Goal: Task Accomplishment & Management: Complete application form

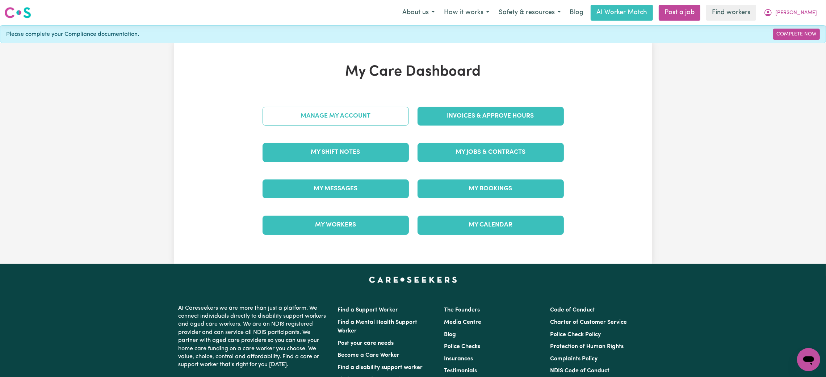
click at [333, 120] on link "Manage My Account" at bounding box center [335, 116] width 146 height 19
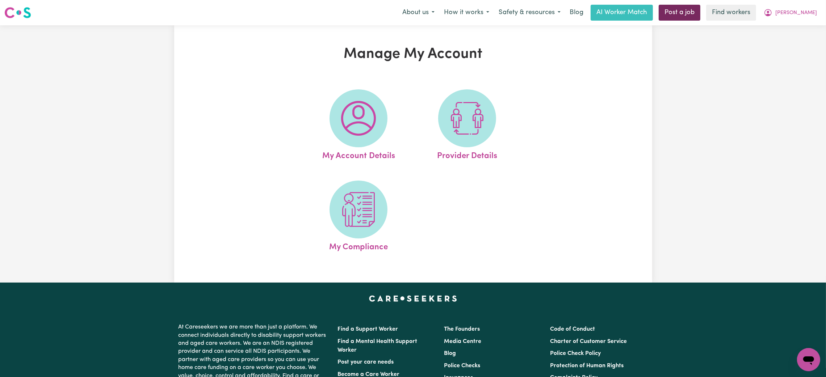
click at [700, 15] on link "Post a job" at bounding box center [680, 13] width 42 height 16
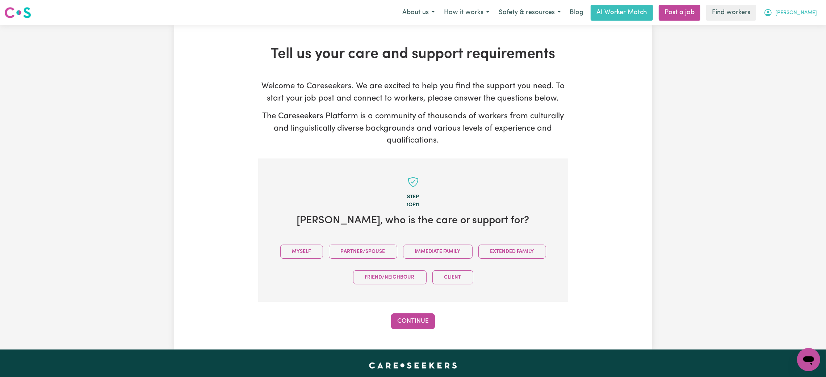
click at [808, 19] on button "[PERSON_NAME]" at bounding box center [790, 12] width 63 height 15
click at [789, 30] on link "My Dashboard" at bounding box center [792, 28] width 57 height 14
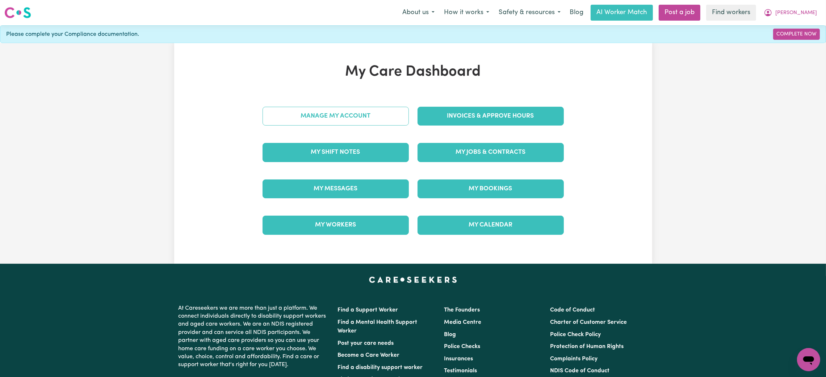
click at [322, 121] on link "Manage My Account" at bounding box center [335, 116] width 146 height 19
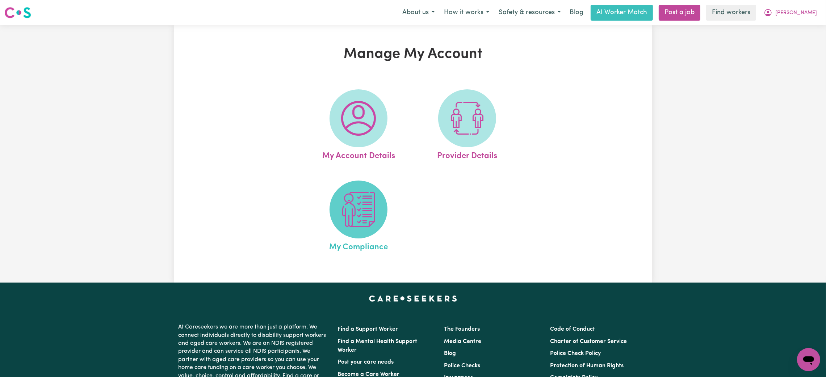
click at [355, 221] on img at bounding box center [358, 209] width 35 height 35
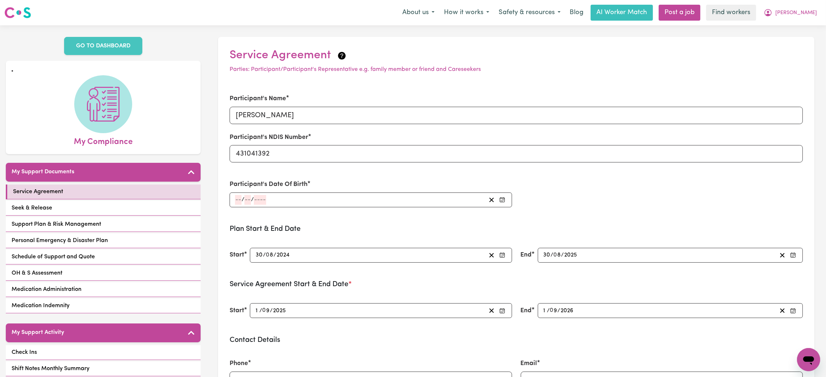
scroll to position [96, 0]
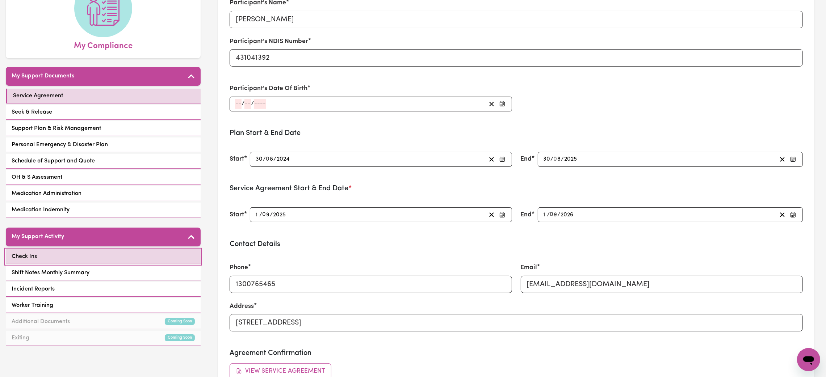
click at [86, 253] on link "Check Ins" at bounding box center [103, 256] width 195 height 15
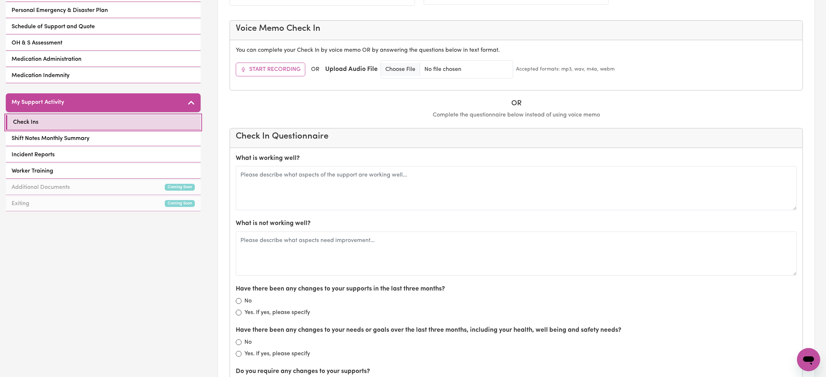
scroll to position [232, 0]
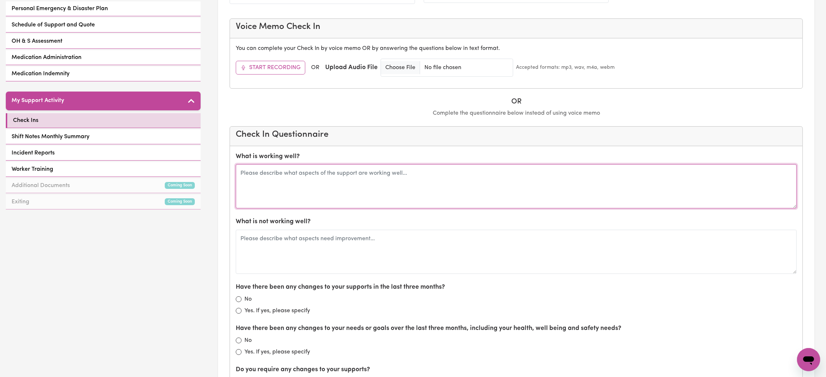
click at [296, 179] on textarea at bounding box center [516, 186] width 561 height 44
click at [243, 176] on textarea "[PERSON_NAME] - build a great relationship" at bounding box center [516, 186] width 561 height 44
click at [352, 180] on textarea "[PERSON_NAME] - build a great relationship" at bounding box center [516, 186] width 561 height 44
click at [396, 177] on textarea "[PERSON_NAME] - build a great relationship, very respectful [PERSON_NAME]" at bounding box center [516, 186] width 561 height 44
type textarea "[PERSON_NAME] - build a great relationship, very respectful [PERSON_NAME]"
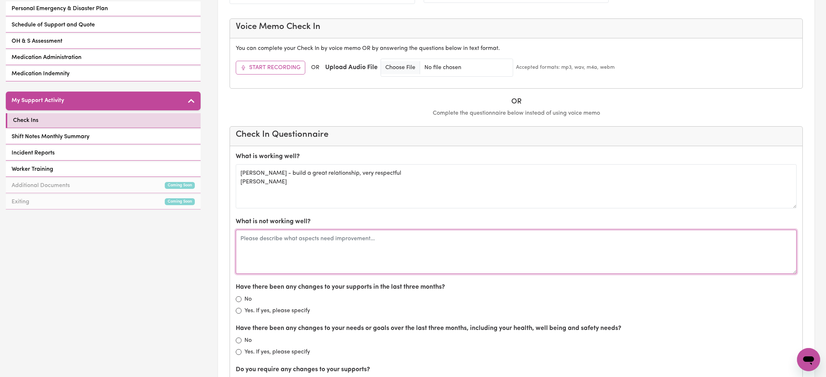
click at [307, 258] on textarea at bounding box center [516, 252] width 561 height 44
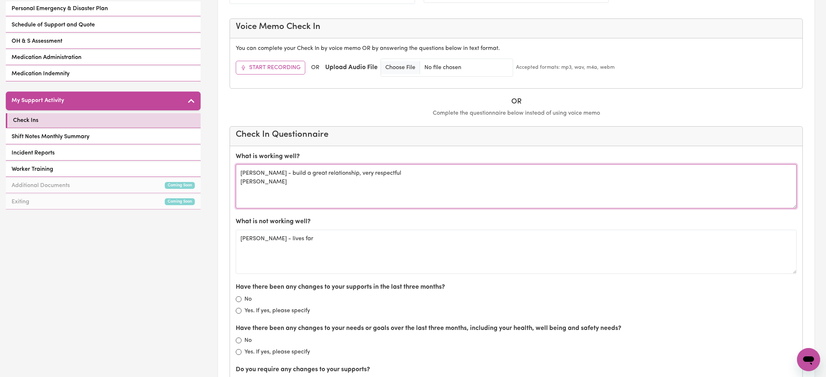
click at [276, 186] on textarea "[PERSON_NAME] - build a great relationship, very respectful [PERSON_NAME]" at bounding box center [516, 186] width 561 height 44
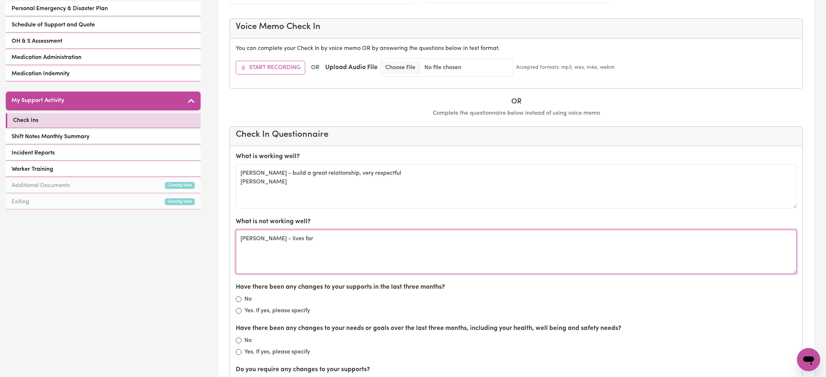
click at [299, 239] on textarea "[PERSON_NAME] - lives far" at bounding box center [516, 252] width 561 height 44
type textarea "[PERSON_NAME] - lives far"
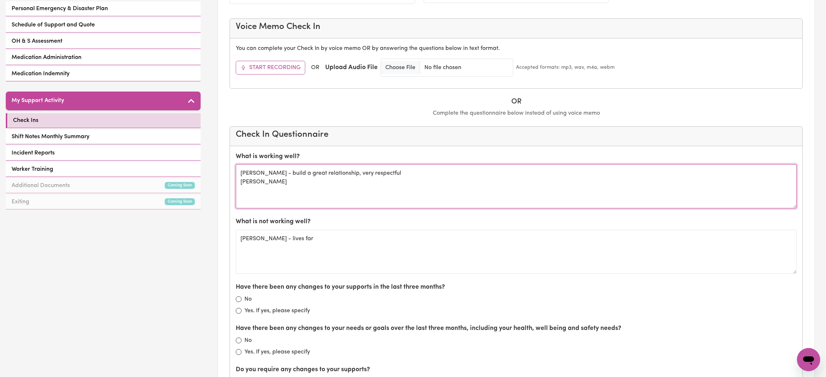
click at [272, 177] on textarea "[PERSON_NAME] - build a great relationship, very respectful [PERSON_NAME]" at bounding box center [516, 186] width 561 height 44
click at [260, 181] on textarea "[PERSON_NAME] - build a great relationship, very respectful [PERSON_NAME]" at bounding box center [516, 186] width 561 height 44
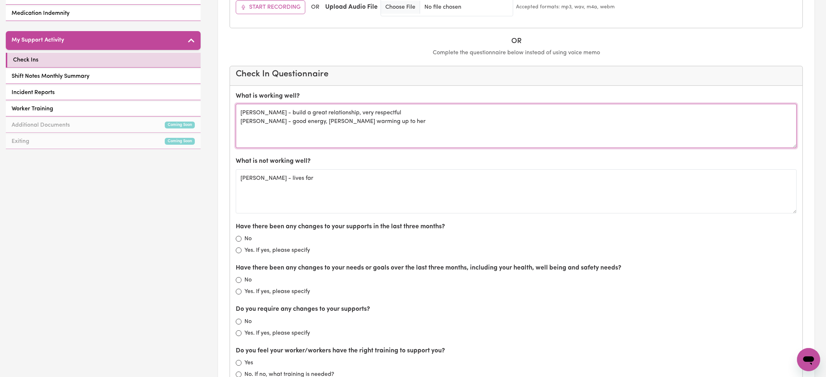
scroll to position [302, 0]
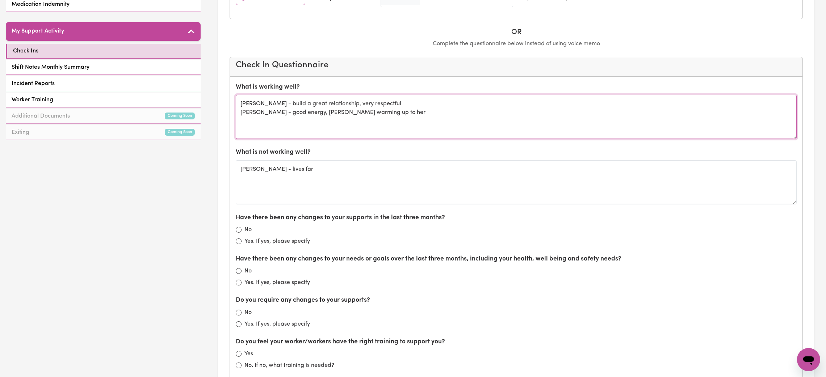
click at [304, 113] on textarea "[PERSON_NAME] - build a great relationship, very respectful [PERSON_NAME] - goo…" at bounding box center [516, 117] width 561 height 44
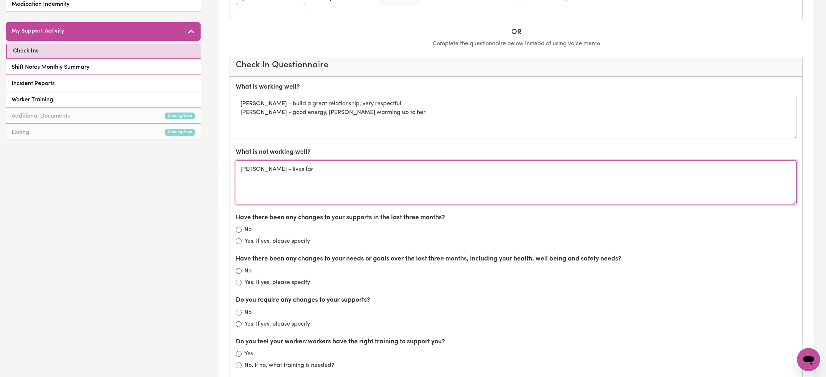
click at [302, 167] on textarea "[PERSON_NAME] - lives far" at bounding box center [516, 182] width 561 height 44
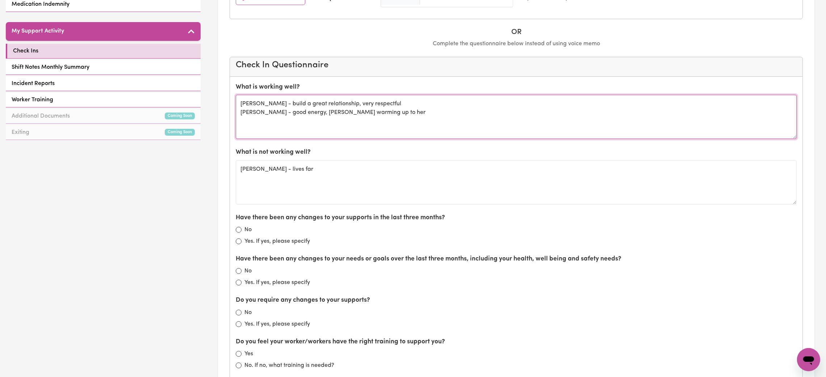
click at [370, 117] on textarea "[PERSON_NAME] - build a great relationship, very respectful [PERSON_NAME] - goo…" at bounding box center [516, 117] width 561 height 44
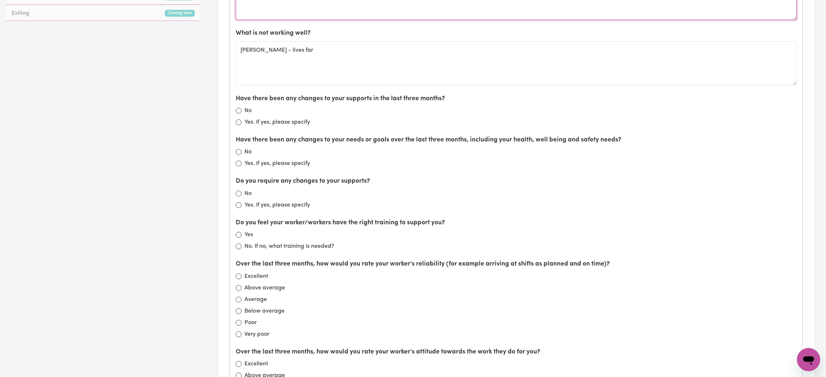
scroll to position [408, 0]
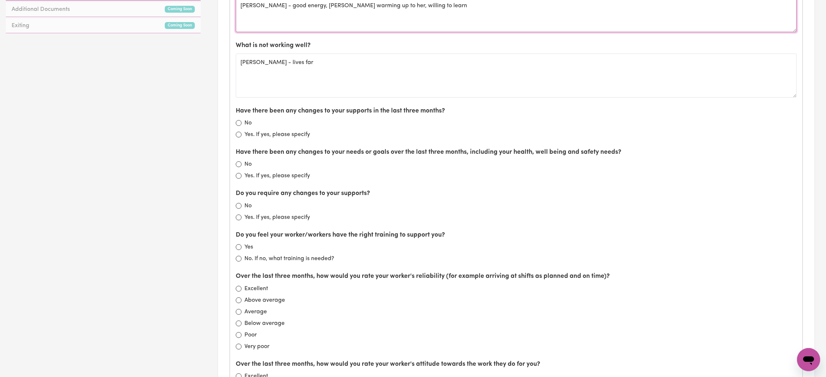
type textarea "[PERSON_NAME] - build a great relationship, very respectful [PERSON_NAME] - goo…"
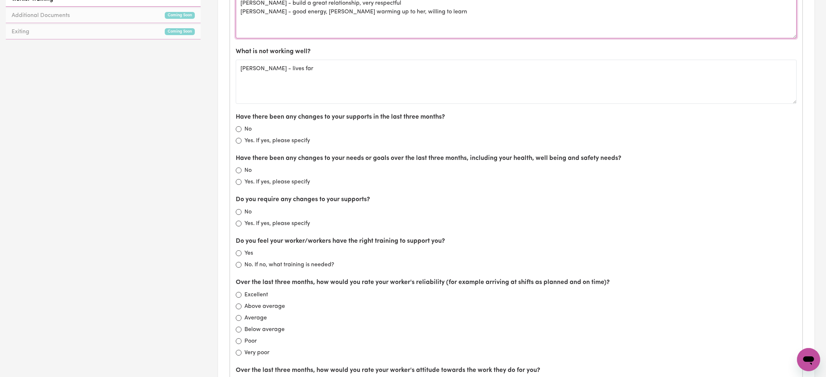
scroll to position [402, 0]
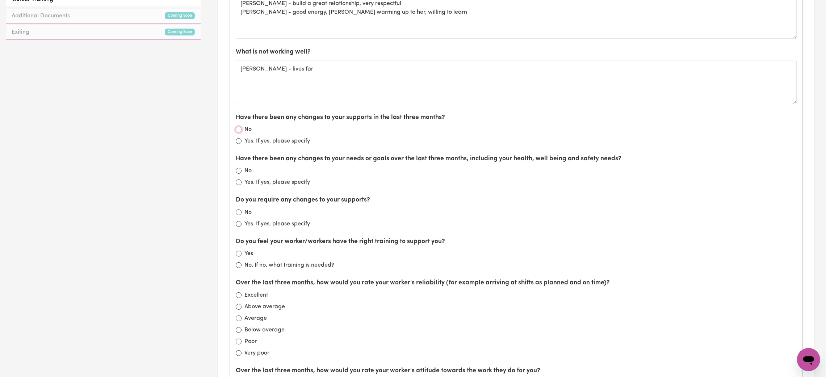
click at [238, 132] on input "No" at bounding box center [239, 130] width 6 height 6
radio input "true"
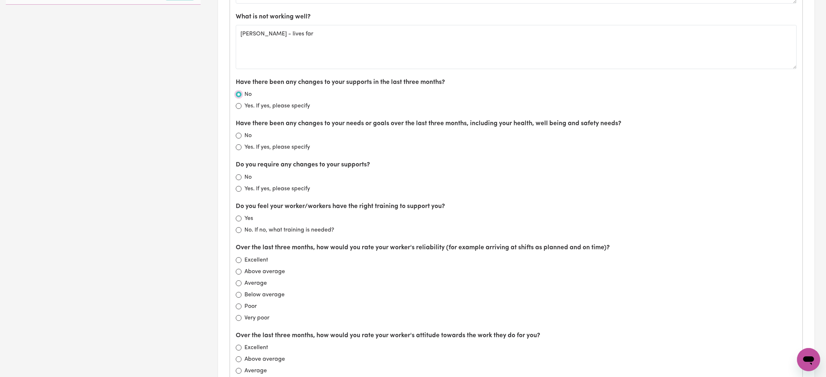
scroll to position [443, 0]
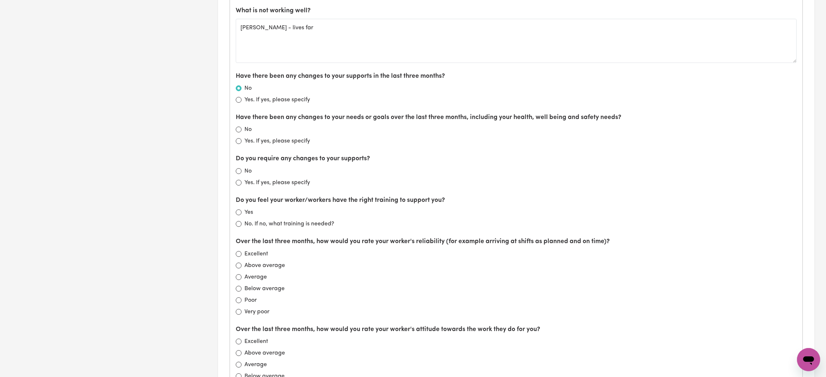
click at [237, 128] on div "No" at bounding box center [516, 129] width 561 height 9
click at [238, 131] on input "No" at bounding box center [239, 130] width 6 height 6
radio input "true"
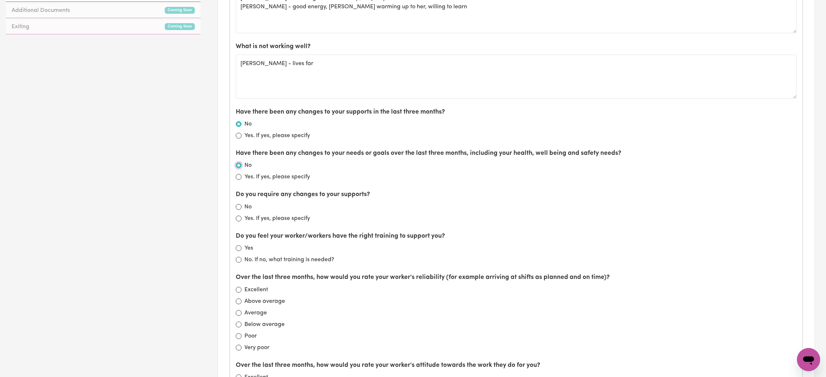
scroll to position [352, 0]
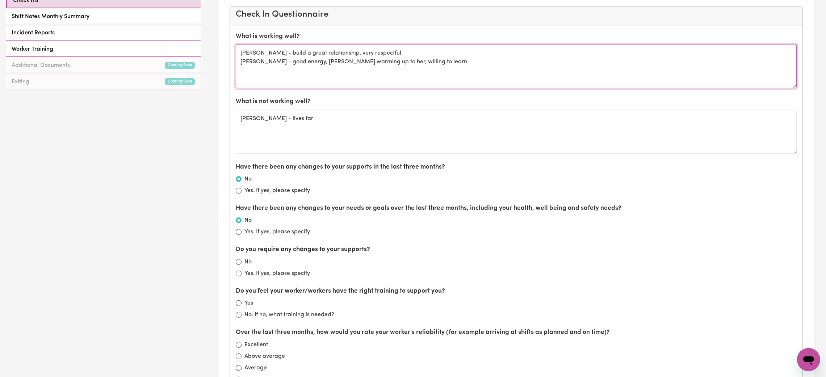
click at [274, 83] on textarea "[PERSON_NAME] - build a great relationship, very respectful [PERSON_NAME] - goo…" at bounding box center [516, 66] width 561 height 44
click at [262, 73] on textarea "[PERSON_NAME] - build a great relationship, very respectful [PERSON_NAME] - goo…" at bounding box center [516, 66] width 561 height 44
click at [422, 62] on textarea "[PERSON_NAME] - build a great relationship, very respectful [PERSON_NAME] - goo…" at bounding box center [516, 66] width 561 height 44
type textarea "[PERSON_NAME] - build a great relationship, very respectful [PERSON_NAME] - goo…"
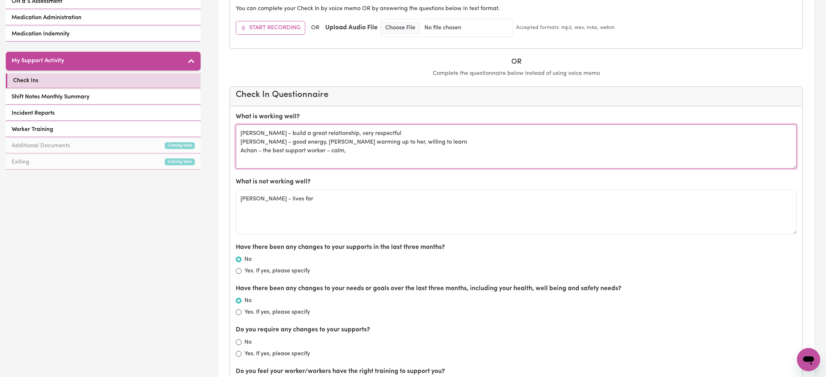
scroll to position [271, 0]
drag, startPoint x: 354, startPoint y: 154, endPoint x: 239, endPoint y: 136, distance: 116.5
click at [239, 136] on textarea "[PERSON_NAME] - build a great relationship, very respectful [PERSON_NAME] - goo…" at bounding box center [516, 147] width 561 height 44
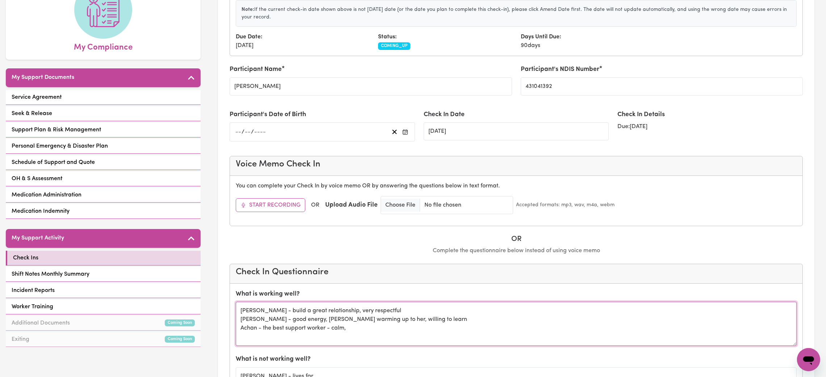
scroll to position [95, 0]
click at [320, 323] on textarea "[PERSON_NAME] - build a great relationship, very respectful [PERSON_NAME] - goo…" at bounding box center [516, 324] width 561 height 44
click at [349, 329] on textarea "[PERSON_NAME] - build a great relationship, very respectful [PERSON_NAME] - goo…" at bounding box center [516, 324] width 561 height 44
drag, startPoint x: 349, startPoint y: 329, endPoint x: 243, endPoint y: 308, distance: 108.1
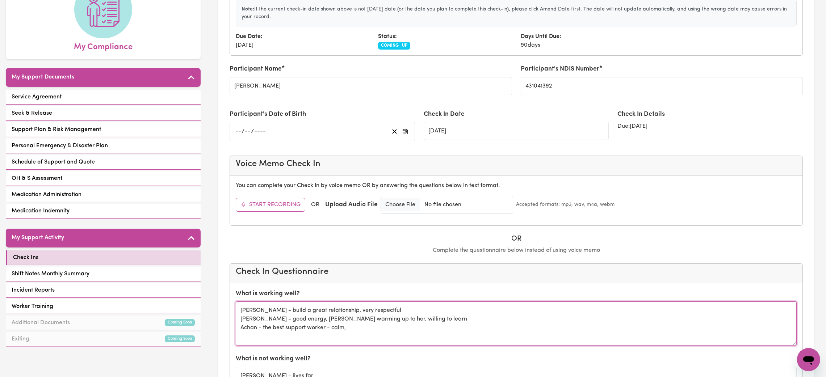
drag, startPoint x: 243, startPoint y: 308, endPoint x: 382, endPoint y: 335, distance: 141.2
click at [382, 335] on textarea "[PERSON_NAME] - build a great relationship, very respectful [PERSON_NAME] - goo…" at bounding box center [516, 324] width 561 height 44
click at [336, 322] on textarea "[PERSON_NAME] - build a great relationship, very respectful [PERSON_NAME] - goo…" at bounding box center [516, 324] width 561 height 44
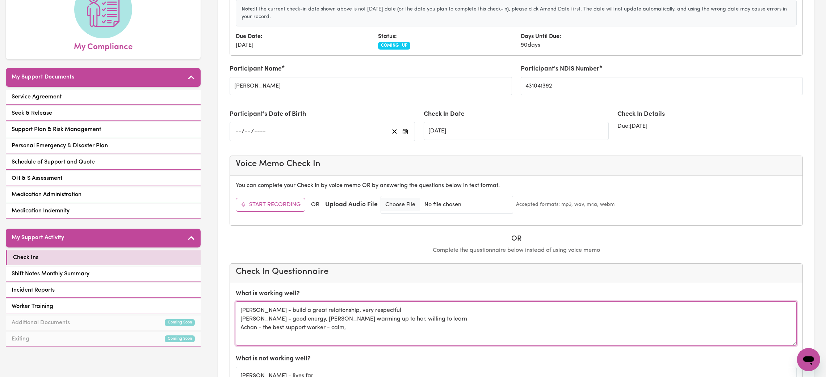
click at [336, 322] on textarea "[PERSON_NAME] - build a great relationship, very respectful [PERSON_NAME] - goo…" at bounding box center [516, 324] width 561 height 44
drag, startPoint x: 352, startPoint y: 334, endPoint x: 236, endPoint y: 312, distance: 118.4
click at [236, 312] on textarea "[PERSON_NAME] - build a great relationship, very respectful [PERSON_NAME] - goo…" at bounding box center [516, 324] width 561 height 44
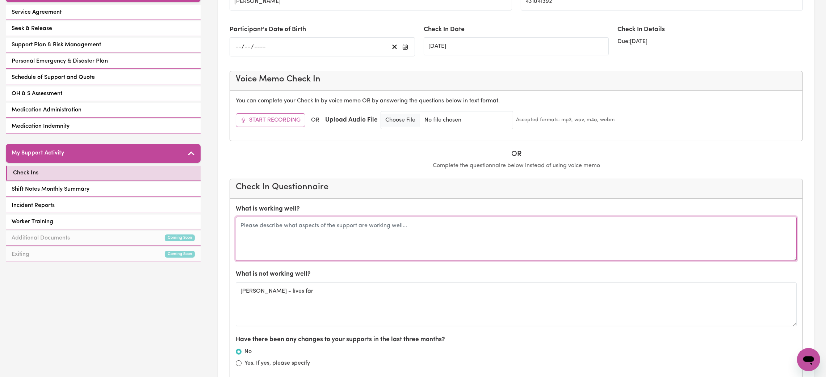
scroll to position [181, 0]
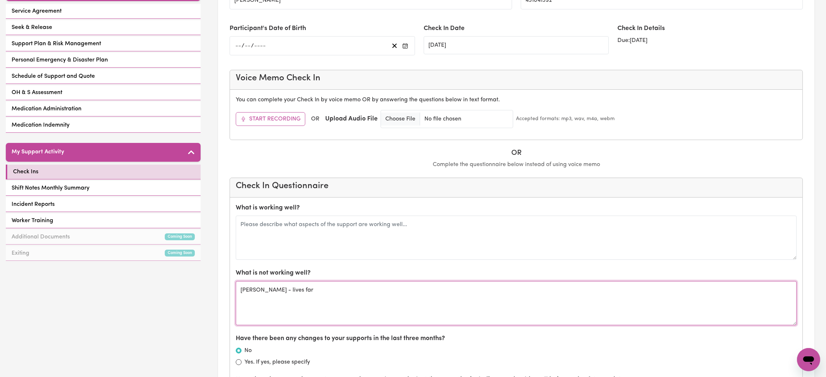
click at [268, 291] on textarea "[PERSON_NAME] - lives far" at bounding box center [516, 303] width 561 height 44
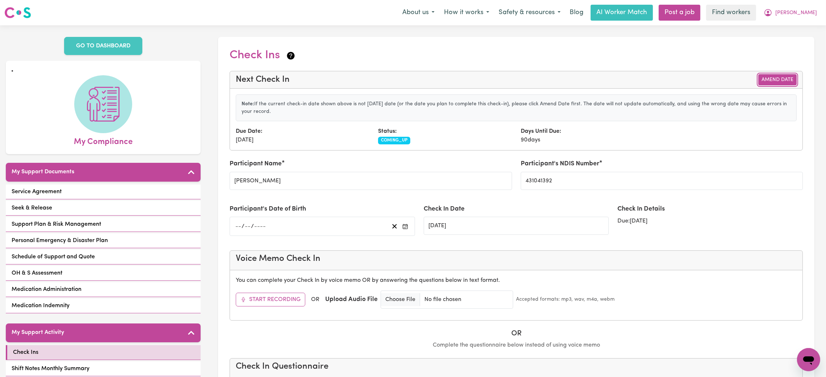
click at [764, 84] on button "Amend Date" at bounding box center [777, 79] width 38 height 11
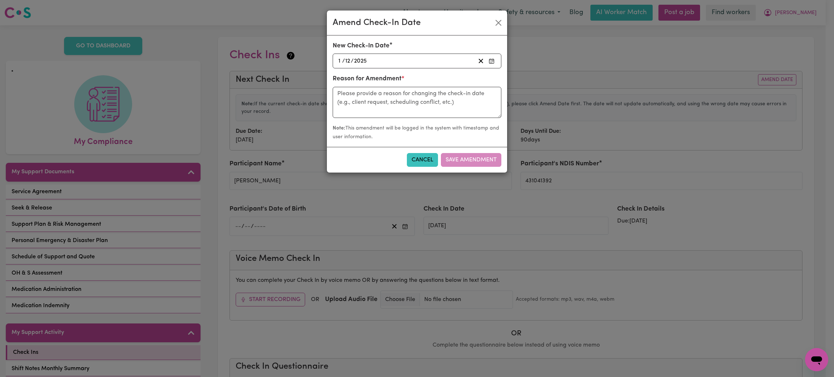
click at [372, 59] on div "[DATE] [DATE]" at bounding box center [406, 61] width 138 height 10
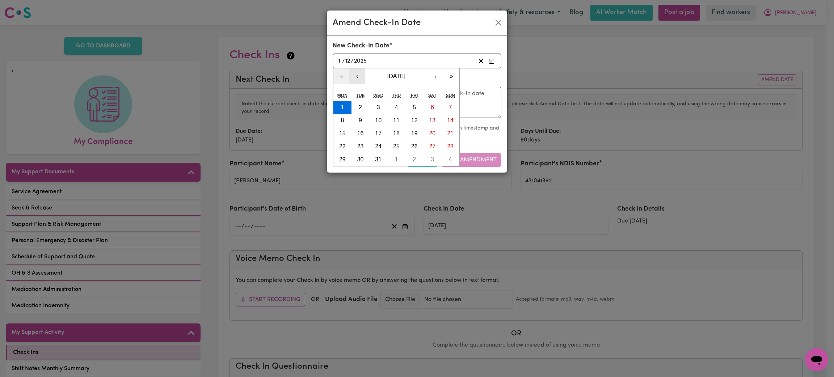
click at [352, 78] on button "‹" at bounding box center [357, 76] width 16 height 16
click at [342, 103] on button "1" at bounding box center [342, 107] width 18 height 13
type input "[DATE]"
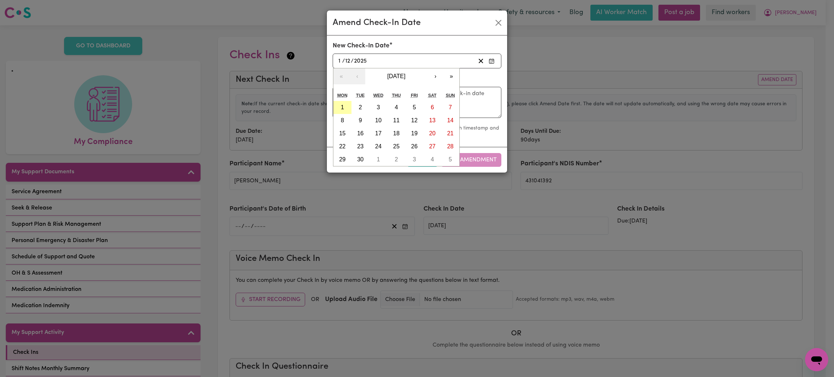
type input "9"
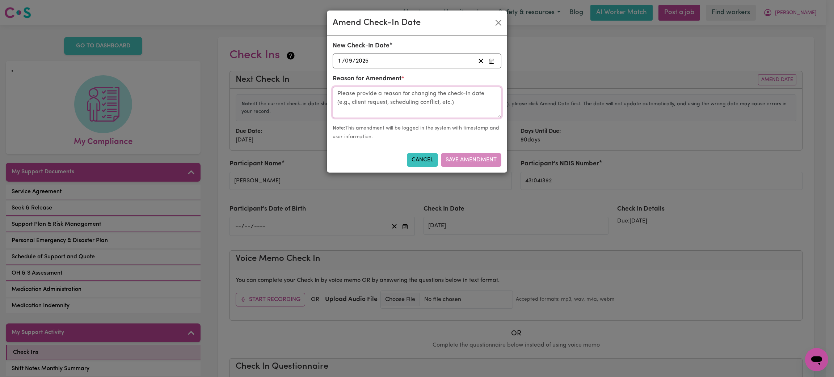
click at [365, 103] on textarea at bounding box center [417, 102] width 169 height 31
type textarea "to match [PERSON_NAME]"
click at [451, 164] on button "Save Amendment" at bounding box center [471, 160] width 60 height 14
type input "[DATE]"
radio input "false"
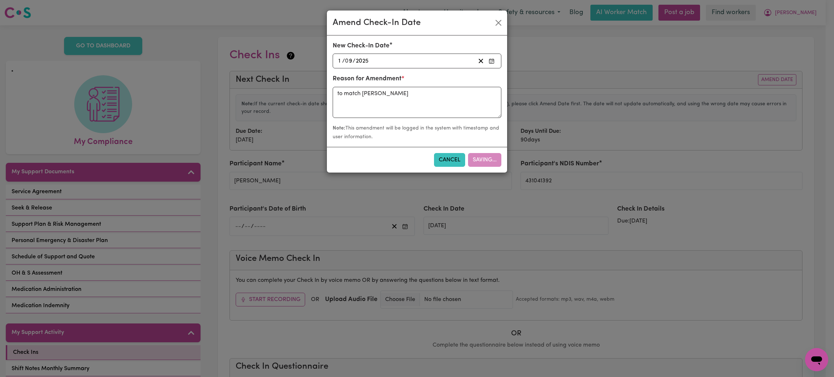
radio input "false"
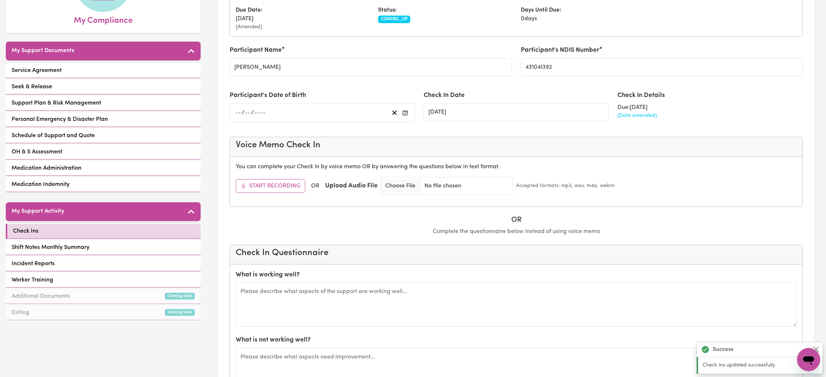
scroll to position [112, 0]
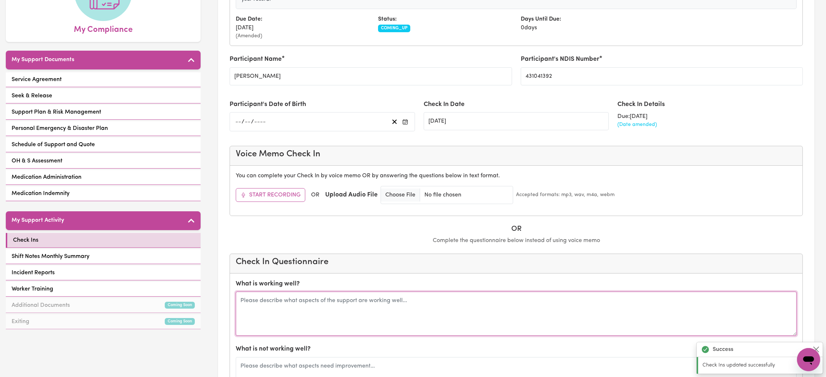
paste textarea "[PERSON_NAME] - build a great relationship, very respectful [PERSON_NAME] - goo…"
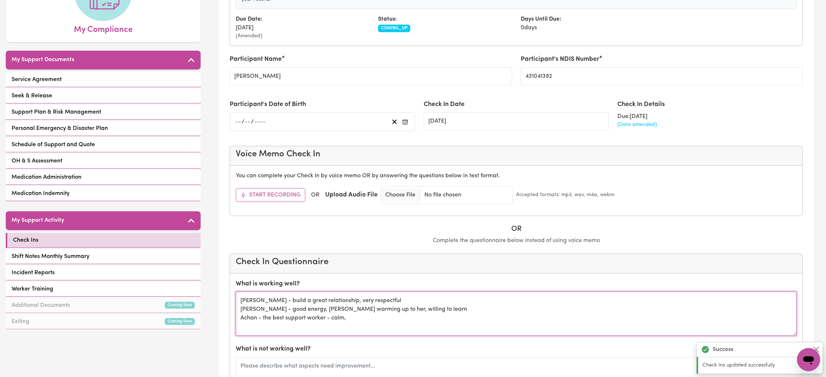
click at [293, 323] on textarea "[PERSON_NAME] - build a great relationship, very respectful [PERSON_NAME] - goo…" at bounding box center [516, 314] width 561 height 44
click at [364, 315] on textarea "[PERSON_NAME] - build a great relationship, very respectful [PERSON_NAME] - goo…" at bounding box center [516, 314] width 561 height 44
click at [353, 318] on textarea "[PERSON_NAME] - build a great relationship, very respectful [PERSON_NAME] - goo…" at bounding box center [516, 314] width 561 height 44
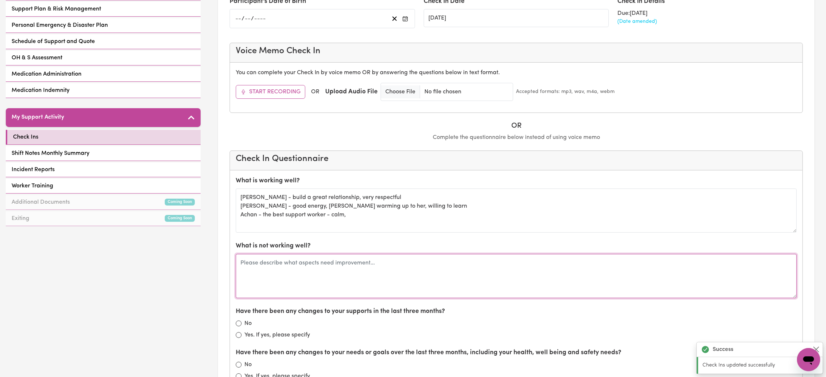
click at [282, 266] on textarea at bounding box center [516, 276] width 561 height 44
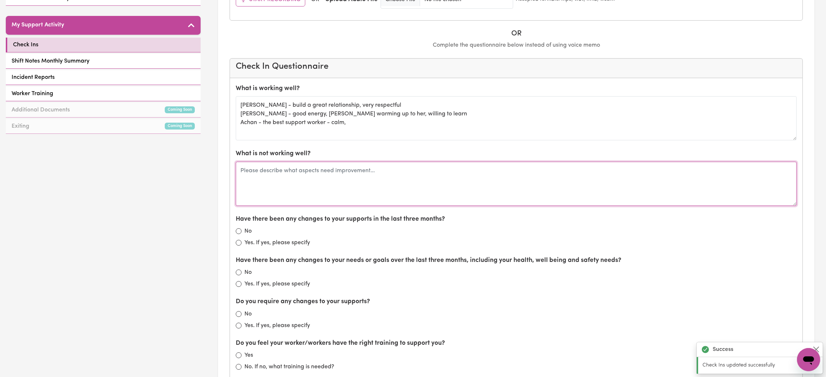
scroll to position [308, 0]
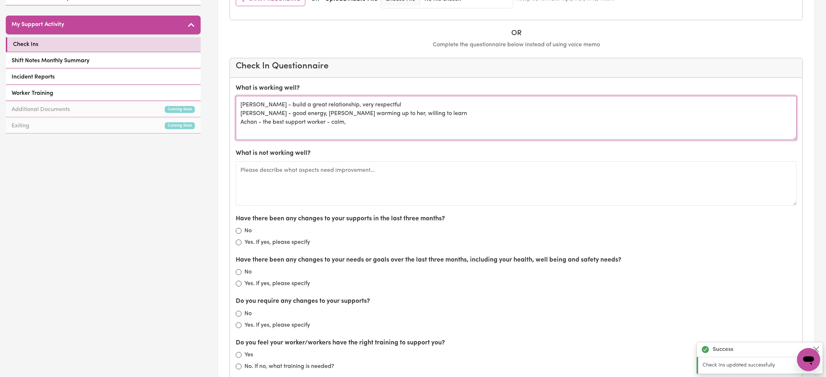
click at [281, 107] on textarea "[PERSON_NAME] - build a great relationship, very respectful [PERSON_NAME] - goo…" at bounding box center [516, 118] width 561 height 44
click at [328, 123] on textarea "[PERSON_NAME] - built a great relationship, very respectful [PERSON_NAME] - goo…" at bounding box center [516, 118] width 561 height 44
click at [350, 124] on textarea "[PERSON_NAME] - built a great relationship, very respectful [PERSON_NAME] - goo…" at bounding box center [516, 118] width 561 height 44
type textarea "[PERSON_NAME] - built a great relationship, very respectful [PERSON_NAME] - goo…"
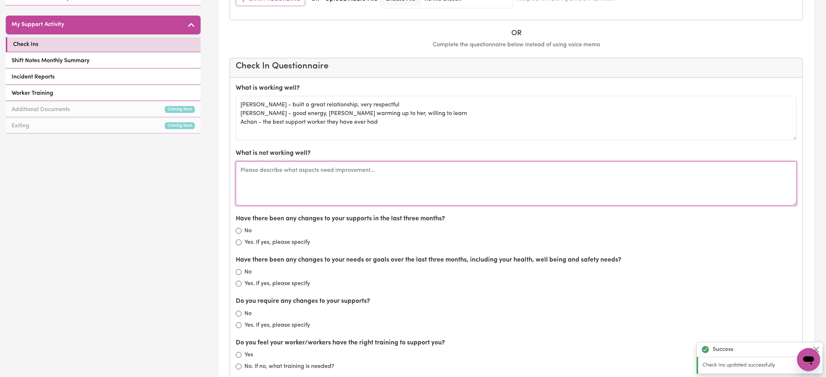
click at [296, 182] on textarea at bounding box center [516, 183] width 561 height 44
type textarea "only thing to mention is [PERSON_NAME] lives quite far, so hard to fill when sh…"
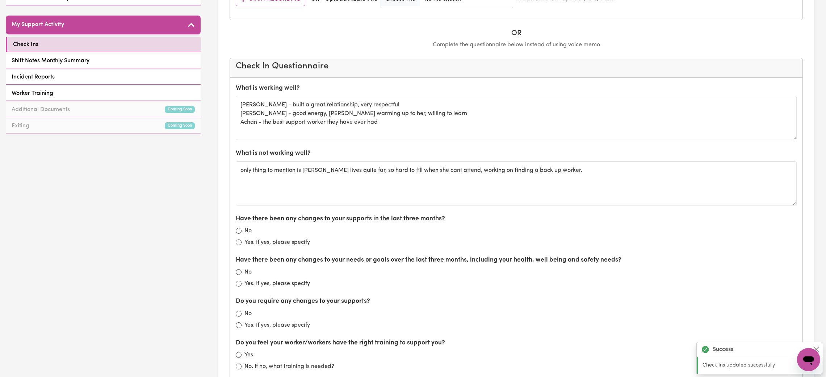
click at [239, 229] on div "No" at bounding box center [516, 231] width 561 height 9
click at [238, 234] on input "No" at bounding box center [239, 231] width 6 height 6
radio input "true"
click at [238, 272] on input "No" at bounding box center [239, 272] width 6 height 6
radio input "true"
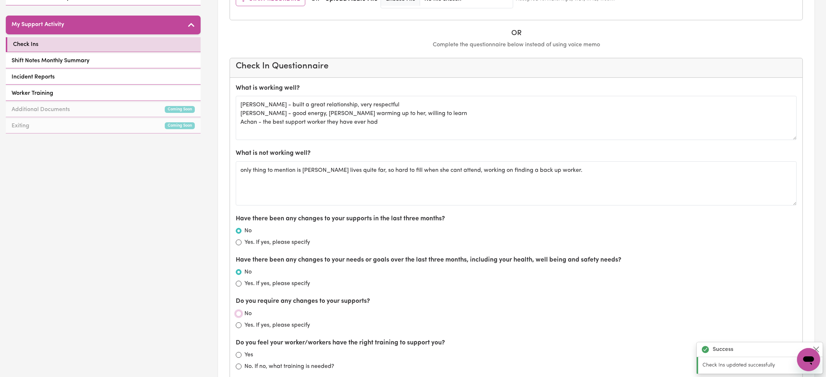
click at [240, 315] on input "No" at bounding box center [239, 314] width 6 height 6
radio input "true"
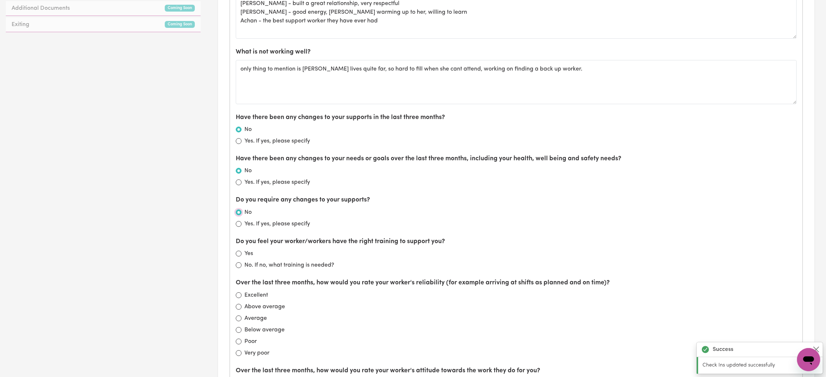
scroll to position [411, 0]
click at [239, 255] on input "Yes" at bounding box center [239, 253] width 6 height 6
radio input "true"
click at [239, 294] on input "Excellent" at bounding box center [239, 294] width 6 height 6
radio input "true"
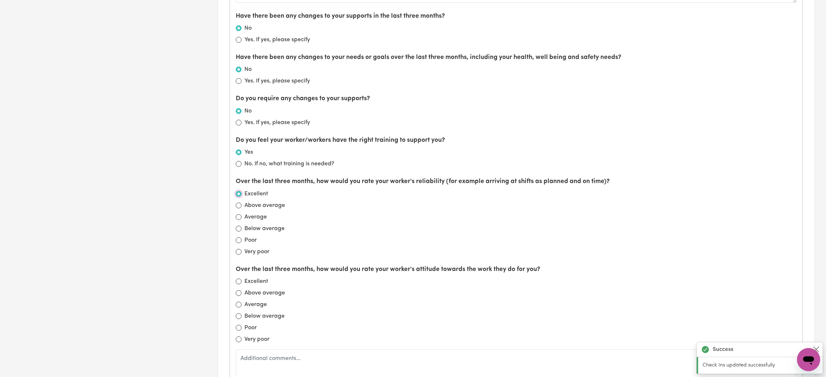
scroll to position [512, 0]
click at [237, 282] on input "Excellent" at bounding box center [239, 281] width 6 height 6
radio input "true"
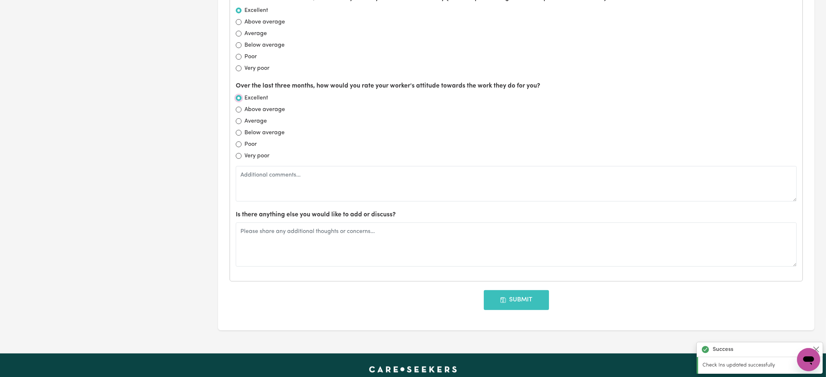
scroll to position [698, 0]
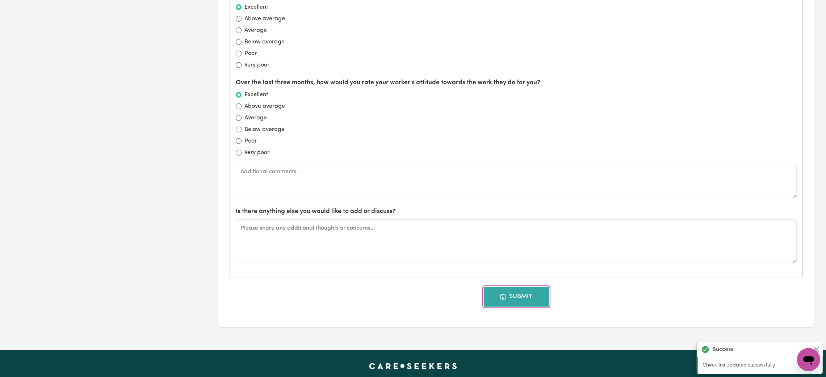
click at [516, 300] on button "Submit" at bounding box center [516, 297] width 65 height 20
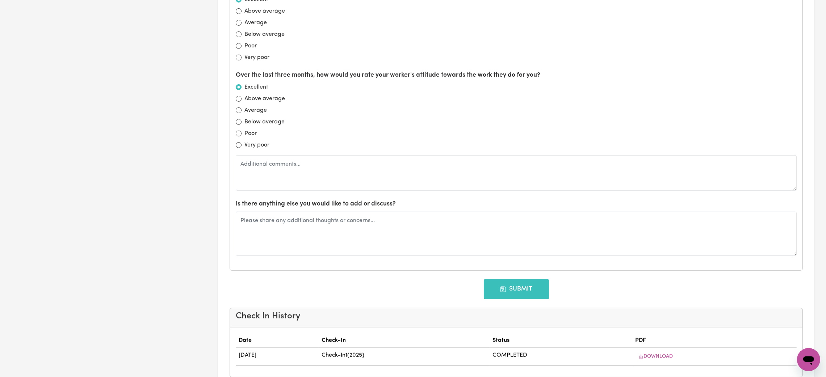
type input "[DATE]"
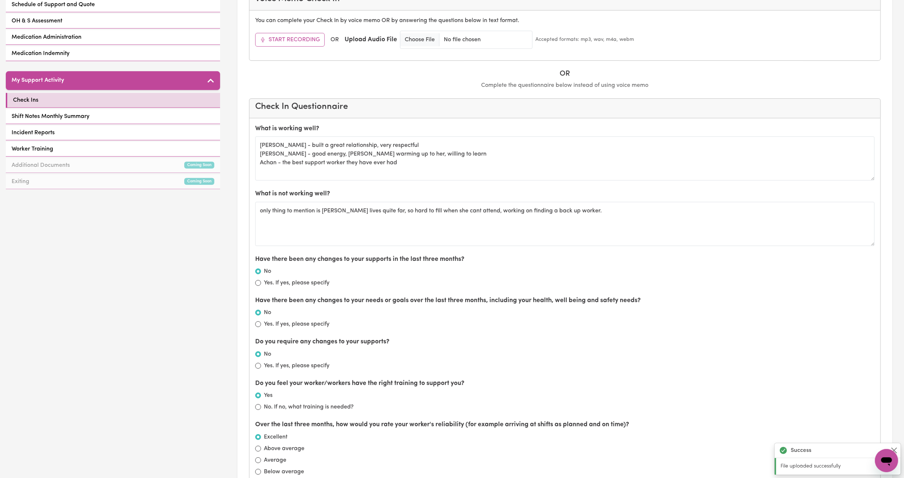
scroll to position [272, 0]
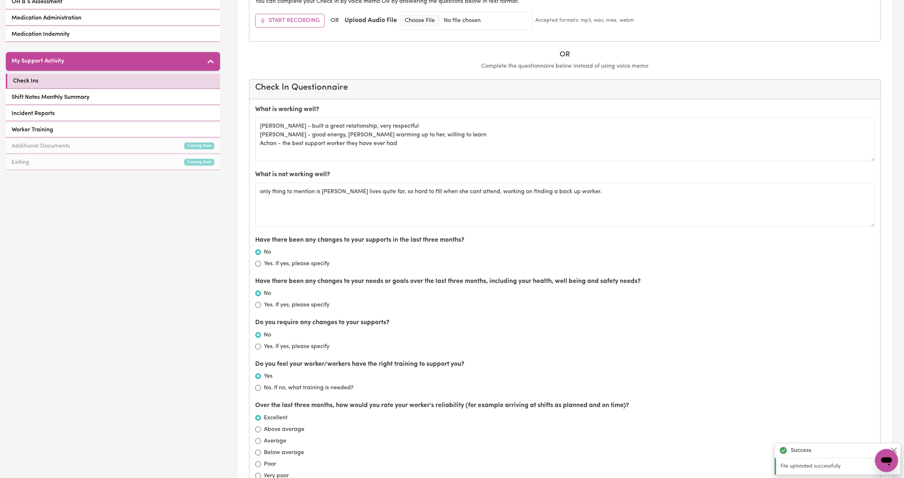
drag, startPoint x: 270, startPoint y: 149, endPoint x: 559, endPoint y: 169, distance: 289.6
click at [559, 169] on div "What is working well? [PERSON_NAME] - built a great relationship, very respectf…" at bounding box center [564, 394] width 631 height 590
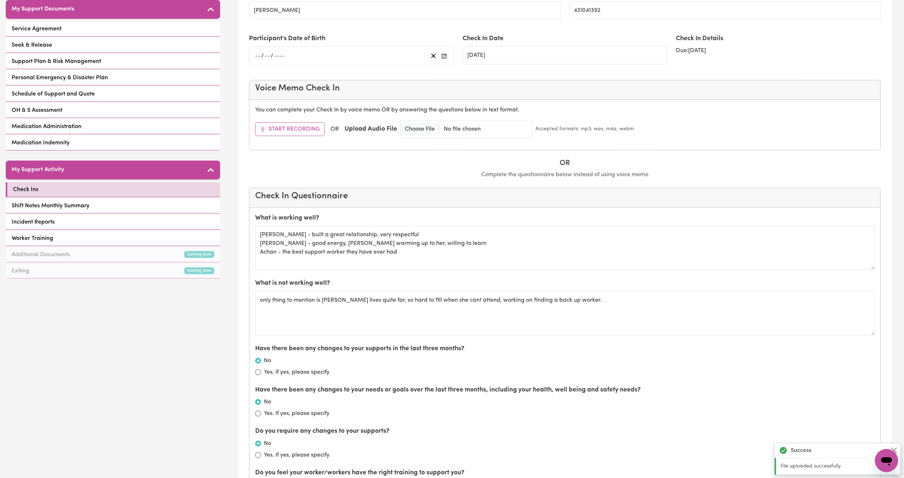
scroll to position [0, 0]
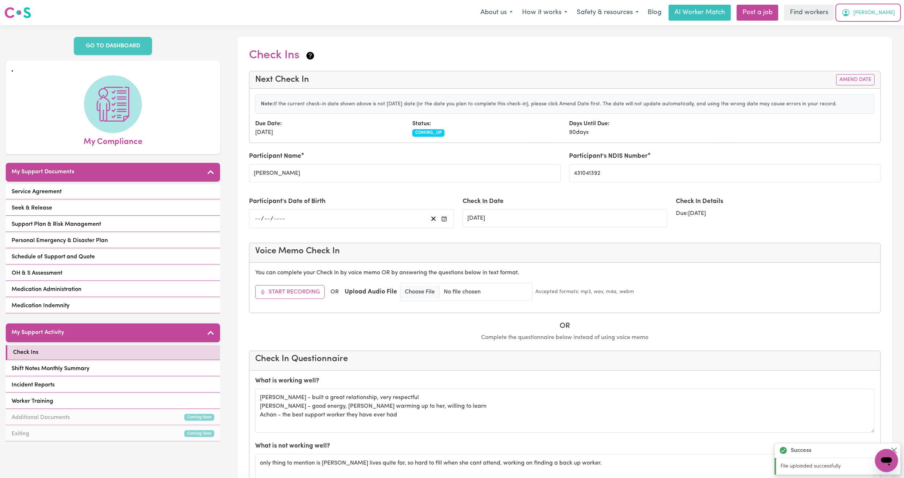
drag, startPoint x: 885, startPoint y: 15, endPoint x: 881, endPoint y: 18, distance: 5.4
click at [825, 15] on span "[PERSON_NAME]" at bounding box center [874, 13] width 42 height 8
click at [825, 28] on link "My Dashboard" at bounding box center [870, 28] width 57 height 14
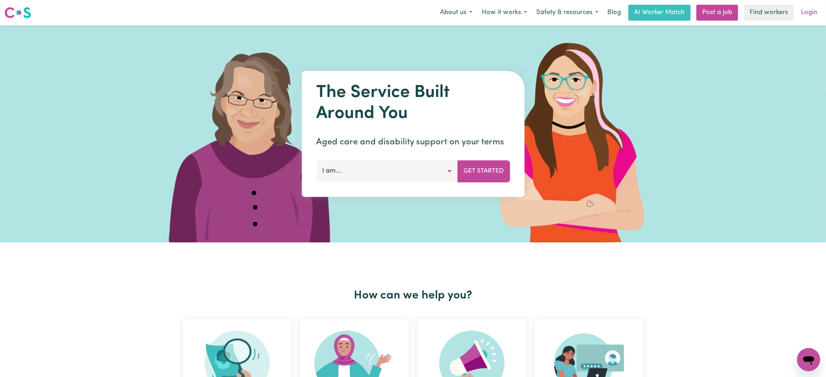
click at [809, 12] on link "Login" at bounding box center [808, 13] width 25 height 16
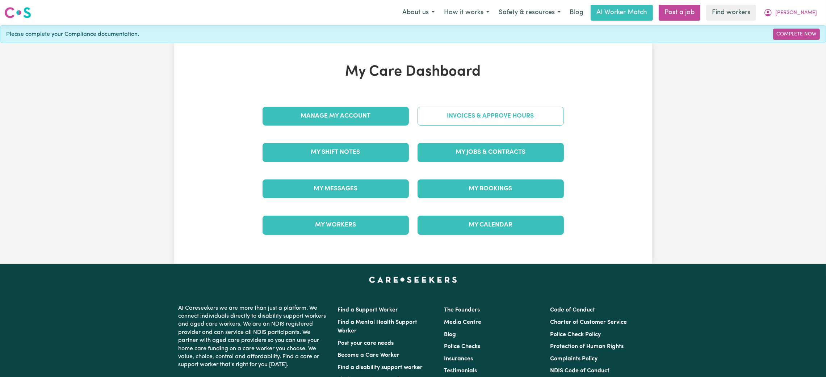
click at [436, 112] on link "Invoices & Approve Hours" at bounding box center [490, 116] width 146 height 19
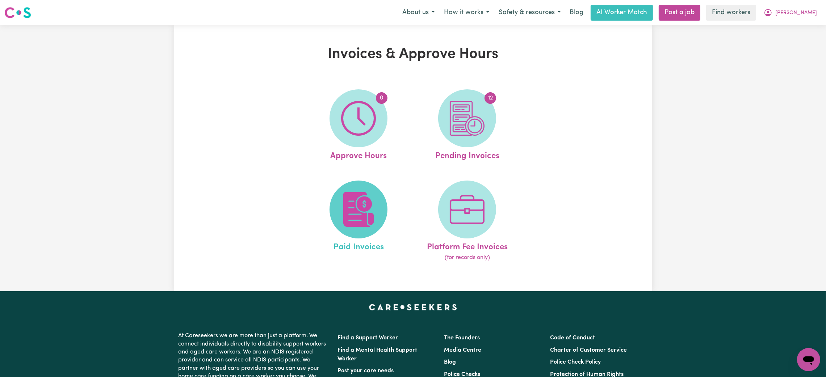
click at [355, 199] on img at bounding box center [358, 209] width 35 height 35
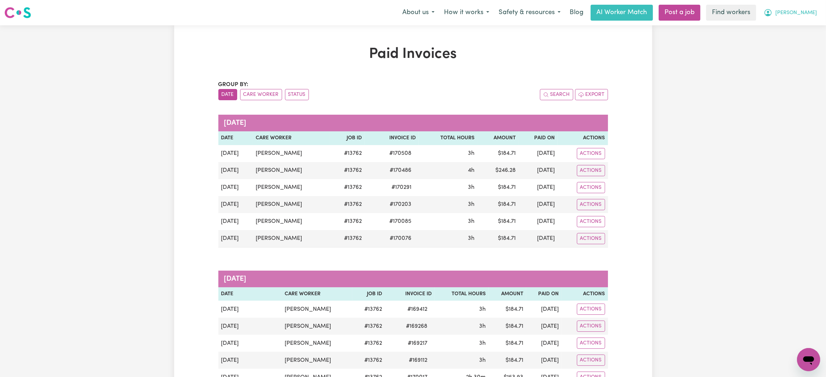
click at [805, 9] on span "[PERSON_NAME]" at bounding box center [796, 13] width 42 height 8
click at [776, 30] on link "My Dashboard" at bounding box center [792, 28] width 57 height 14
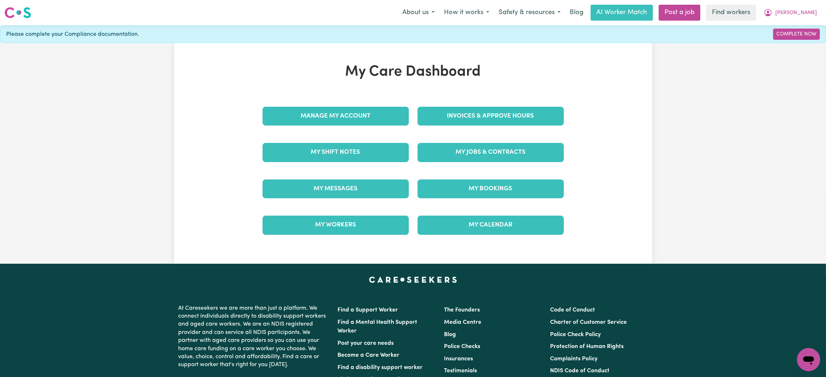
scroll to position [6, 0]
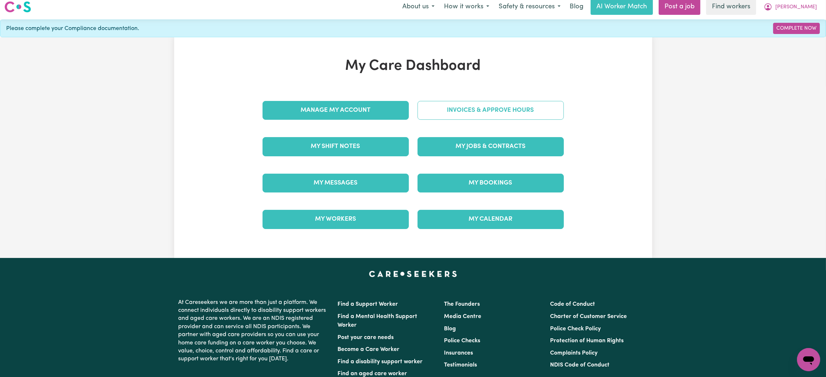
click at [475, 102] on link "Invoices & Approve Hours" at bounding box center [490, 110] width 146 height 19
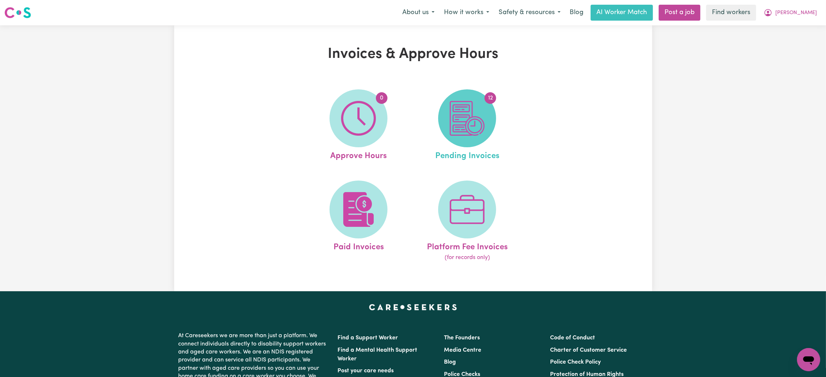
click at [456, 124] on img at bounding box center [467, 118] width 35 height 35
